Goal: Task Accomplishment & Management: Manage account settings

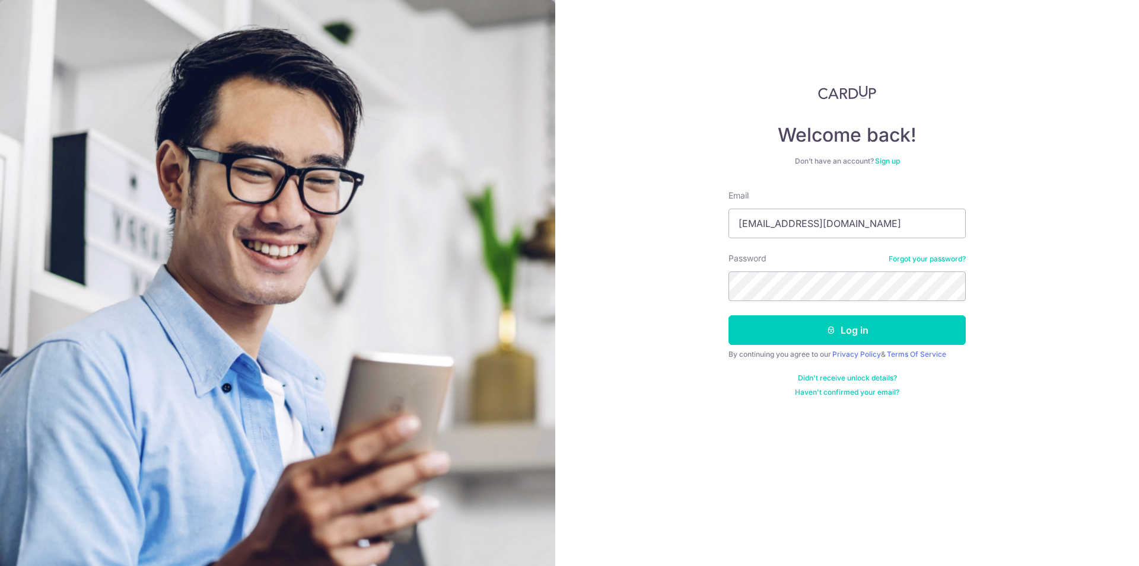
type input "[EMAIL_ADDRESS][DOMAIN_NAME]"
click at [900, 324] on button "Log in" at bounding box center [846, 331] width 237 height 30
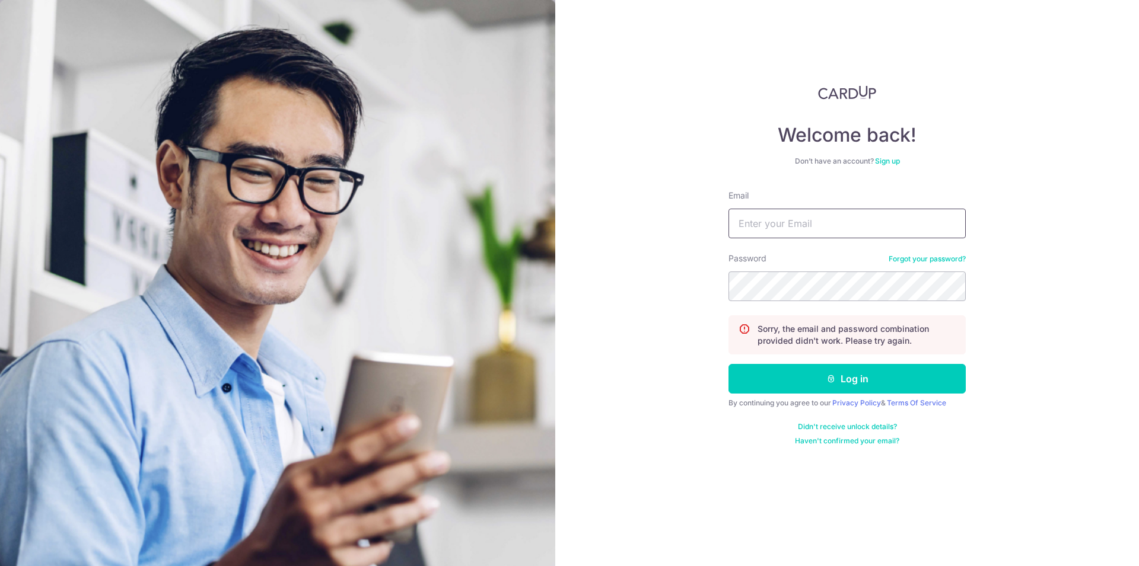
click at [789, 237] on input "Email" at bounding box center [846, 224] width 237 height 30
type input "[EMAIL_ADDRESS][DOMAIN_NAME]"
click at [843, 379] on button "Log in" at bounding box center [846, 379] width 237 height 30
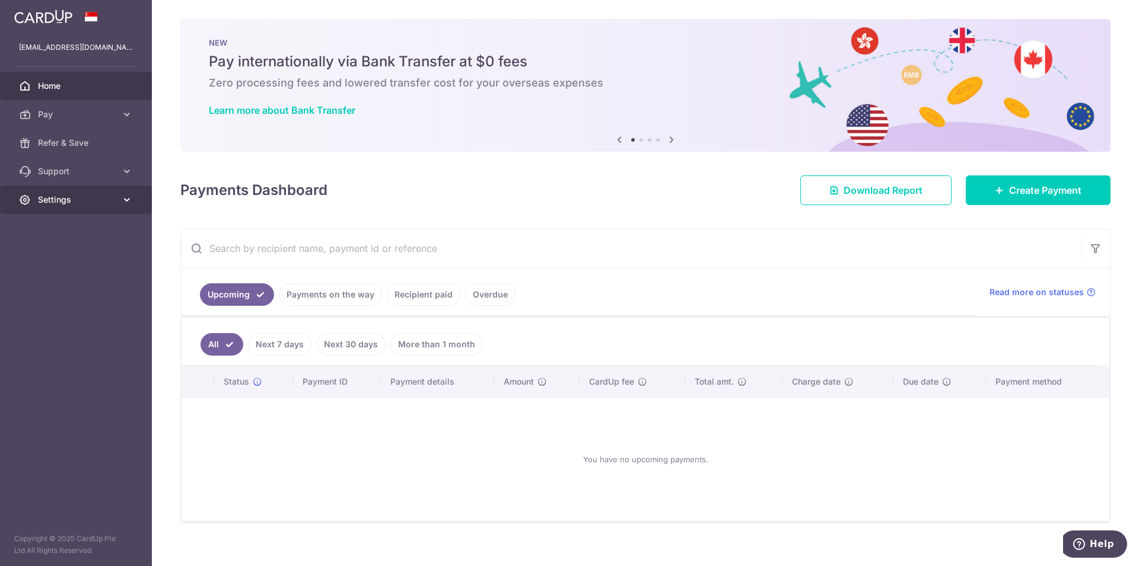
click at [60, 195] on span "Settings" at bounding box center [77, 200] width 78 height 12
click at [56, 142] on span "Refer & Save" at bounding box center [77, 143] width 78 height 12
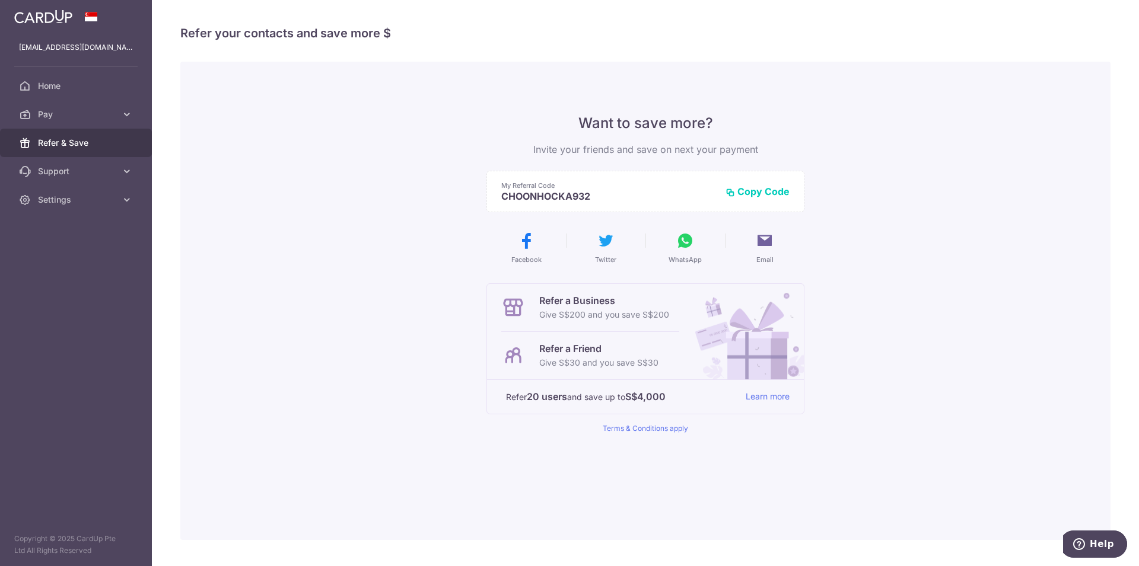
click at [780, 190] on button "Copy Code" at bounding box center [757, 192] width 64 height 12
click at [129, 197] on icon at bounding box center [127, 200] width 12 height 12
click at [60, 254] on span "Logout" at bounding box center [77, 257] width 78 height 12
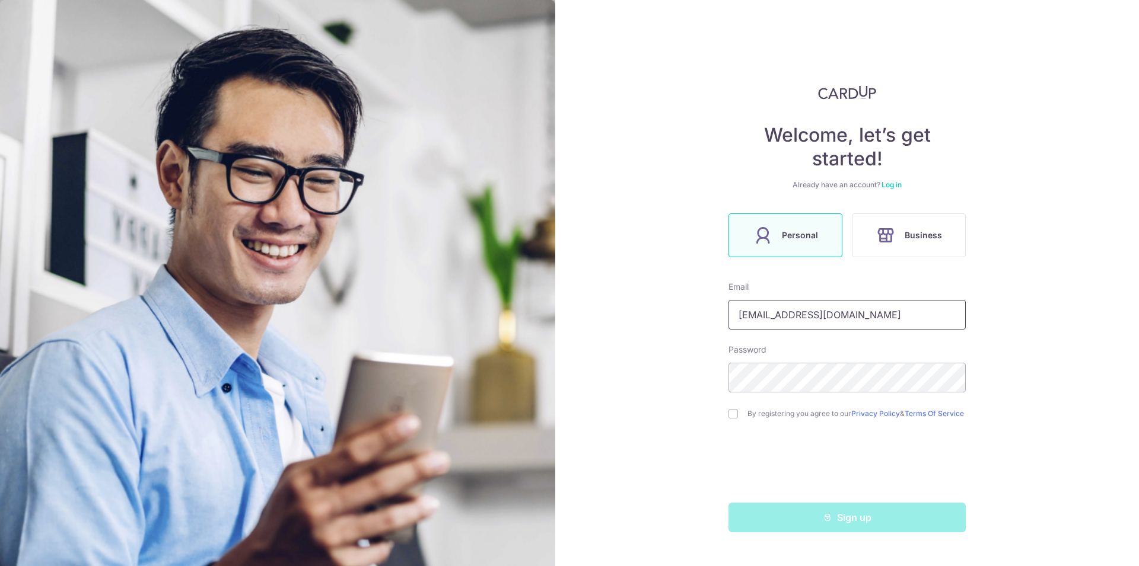
drag, startPoint x: 912, startPoint y: 313, endPoint x: 598, endPoint y: 307, distance: 313.2
click at [728, 307] on input "[EMAIL_ADDRESS][DOMAIN_NAME]" at bounding box center [846, 315] width 237 height 30
type input "[EMAIL_ADDRESS][DOMAIN_NAME]"
click at [1132, 313] on div "Welcome, let’s get started! Already have an account? Log in Personal Business E…" at bounding box center [847, 283] width 584 height 566
click at [881, 521] on div "Sign up" at bounding box center [846, 518] width 251 height 30
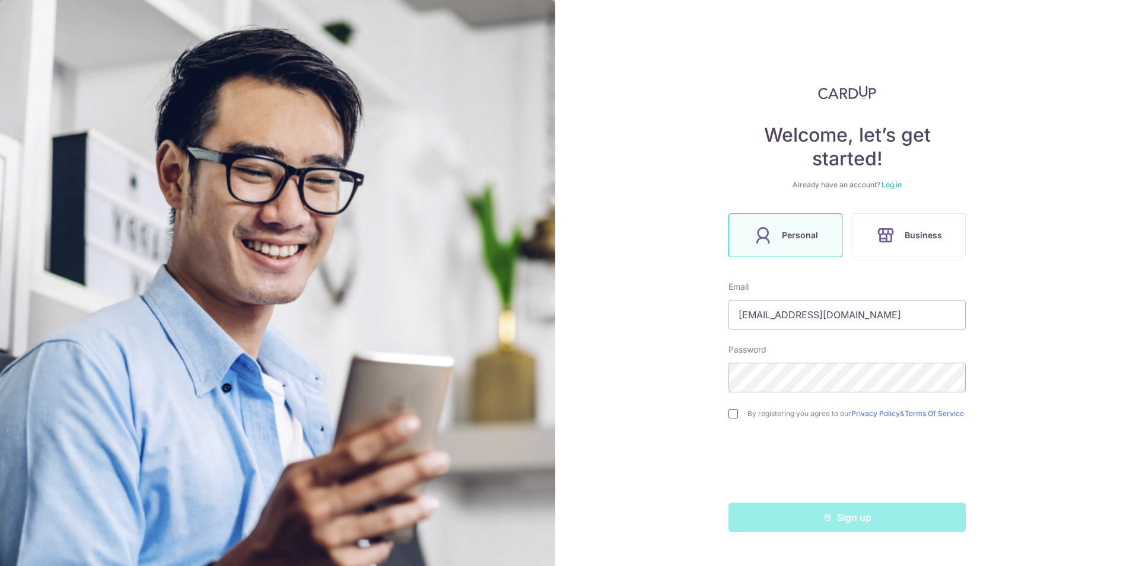
click at [737, 419] on input "checkbox" at bounding box center [732, 413] width 9 height 9
checkbox input "true"
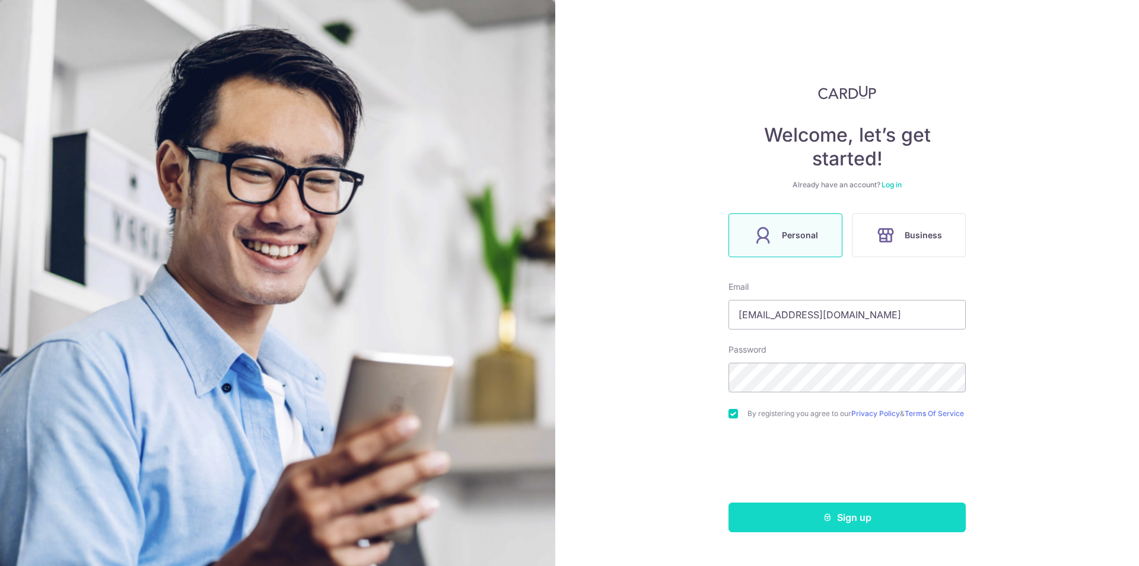
click at [839, 522] on button "Sign up" at bounding box center [846, 518] width 237 height 30
